Goal: Task Accomplishment & Management: Use online tool/utility

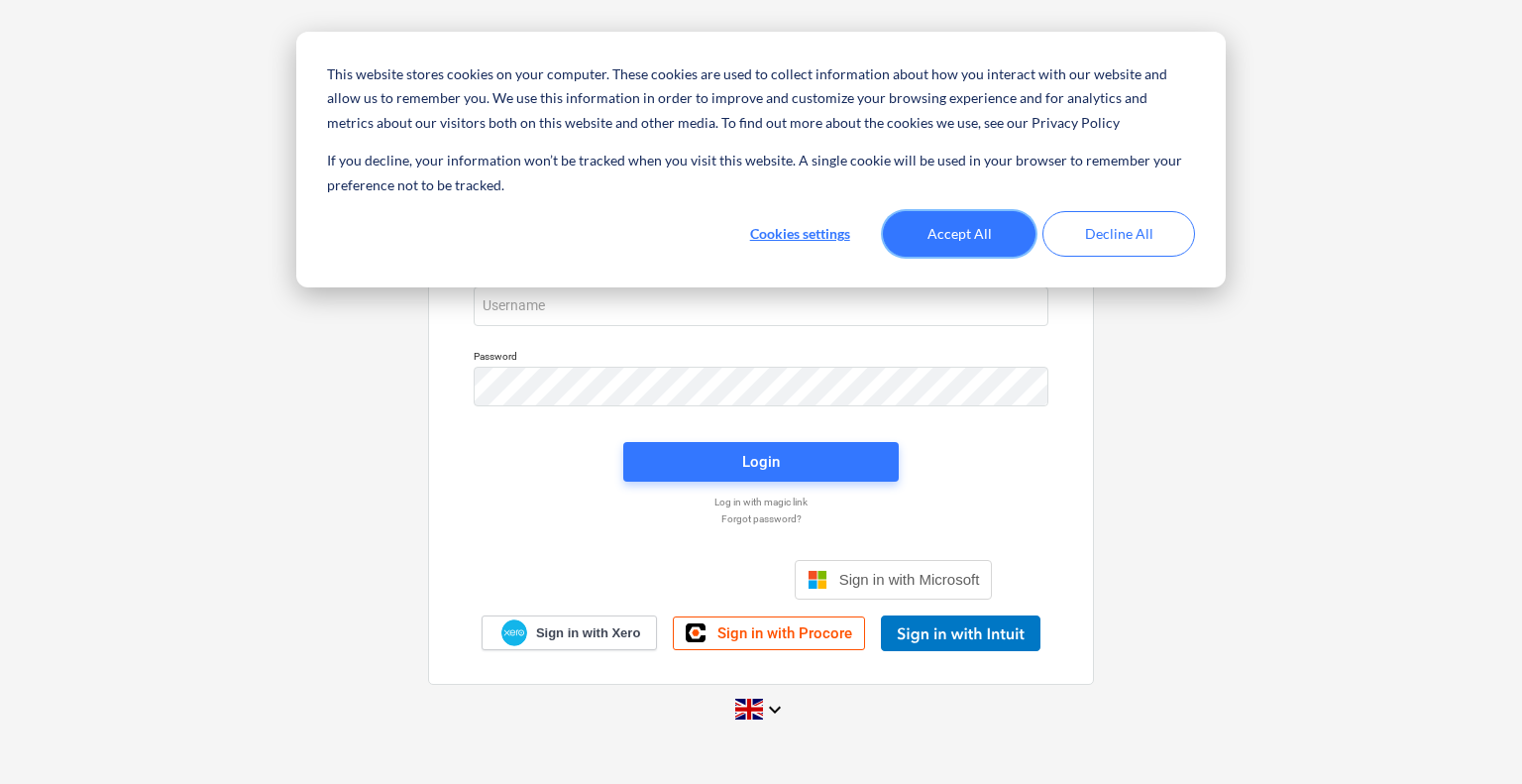
click at [988, 241] on button "Accept All" at bounding box center [959, 234] width 152 height 46
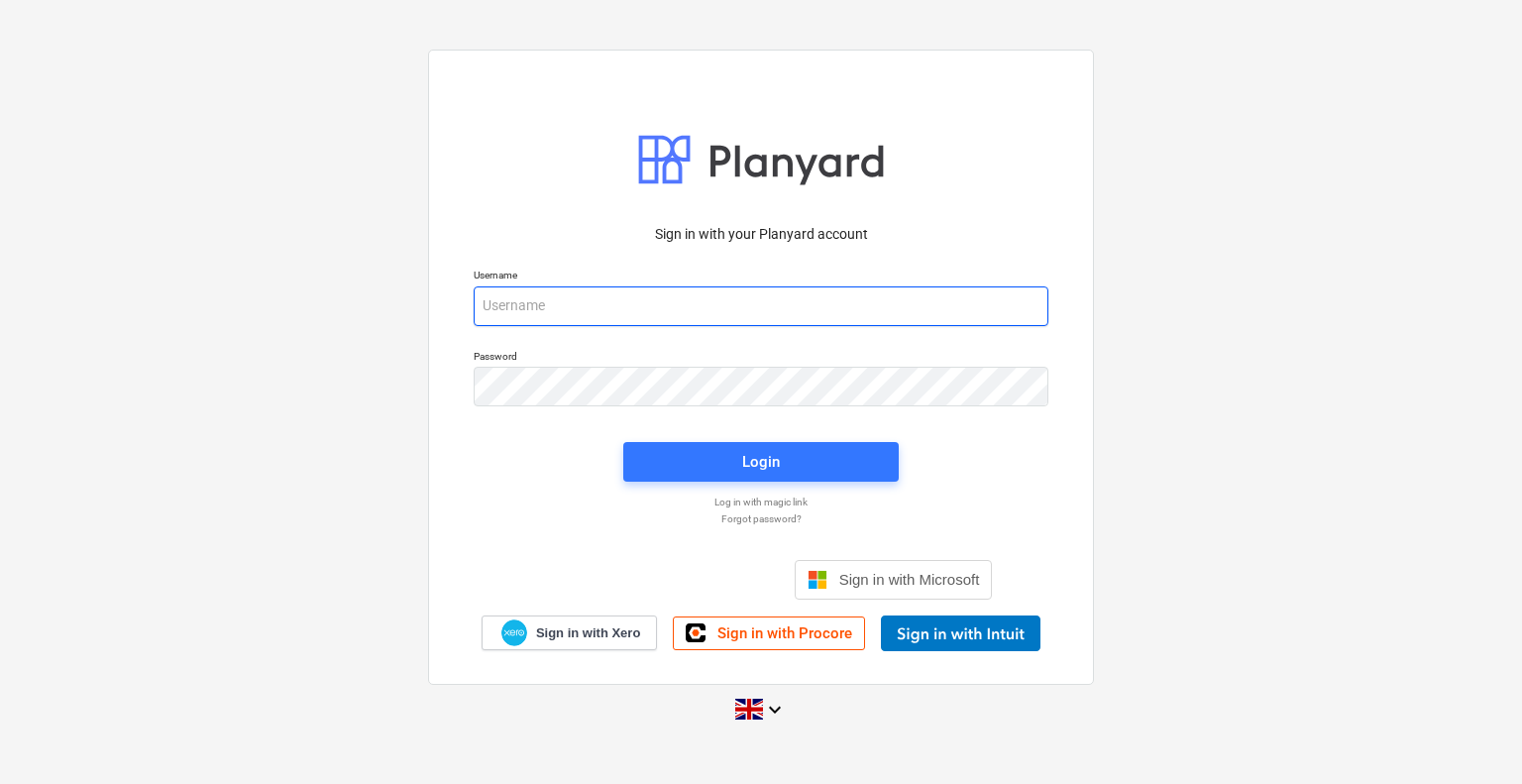
click at [694, 314] on input "email" at bounding box center [761, 306] width 574 height 40
type input "projectbuildgroup"
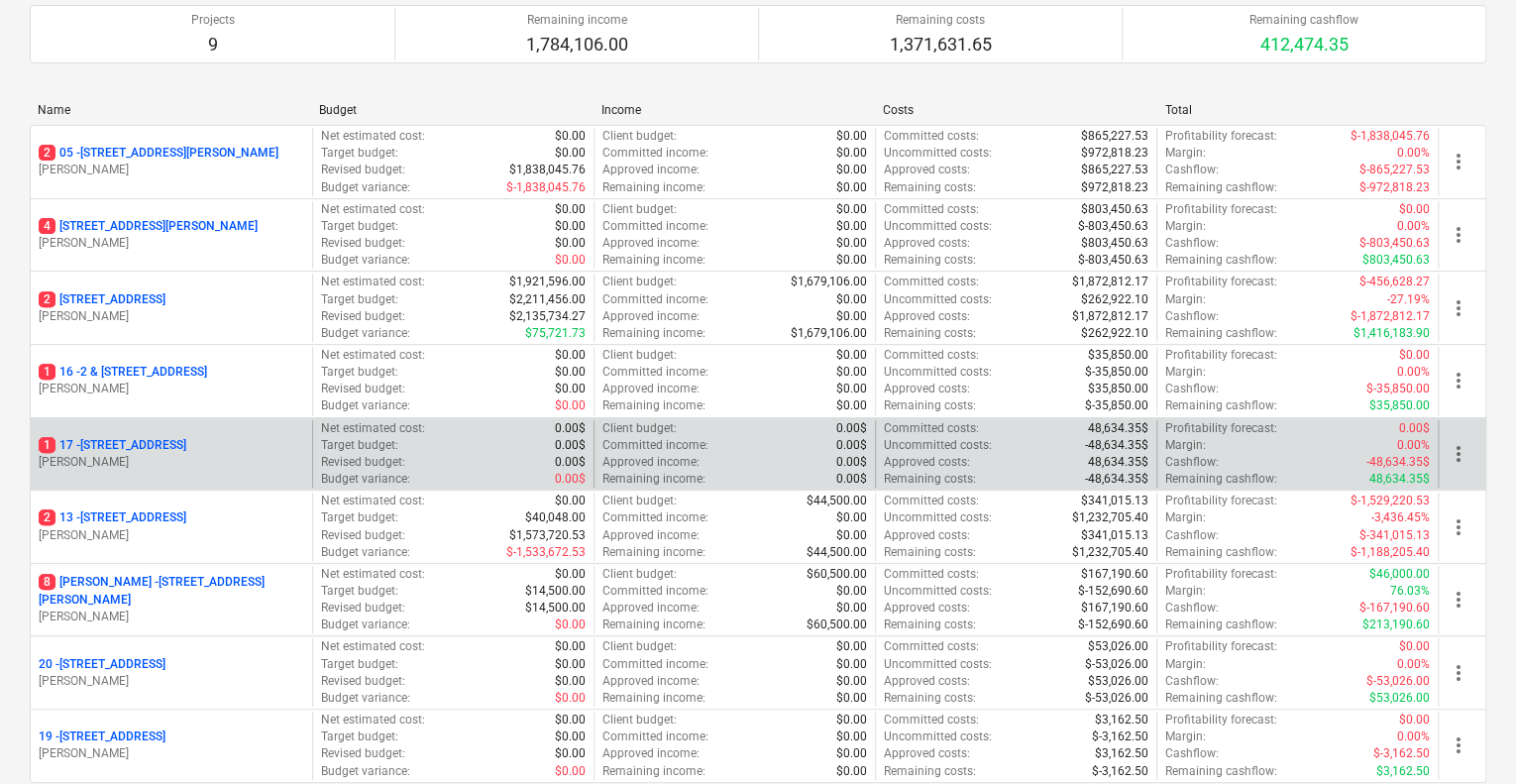
scroll to position [198, 0]
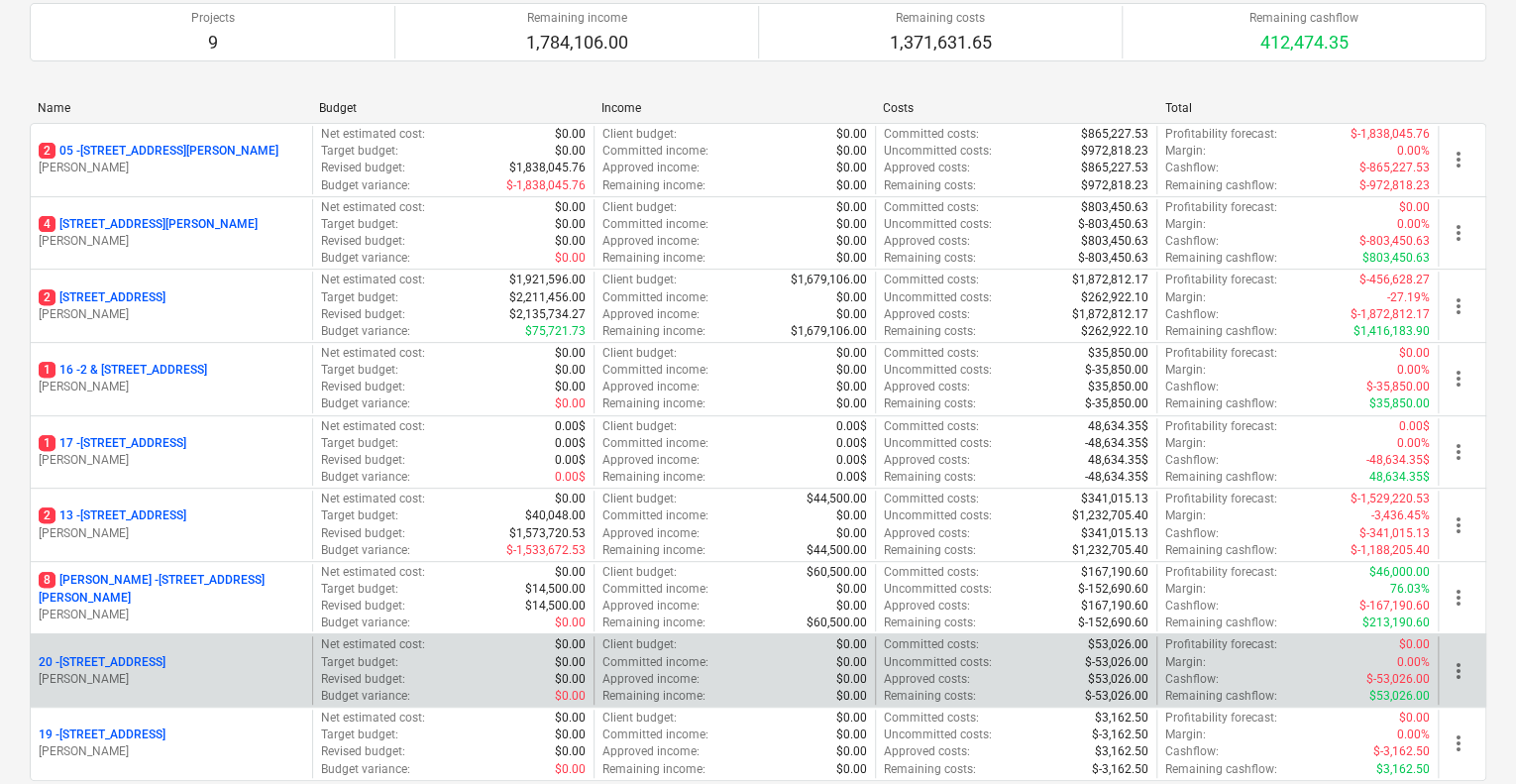
click at [243, 661] on div "[STREET_ADDRESS]" at bounding box center [171, 662] width 266 height 17
